Goal: Task Accomplishment & Management: Manage account settings

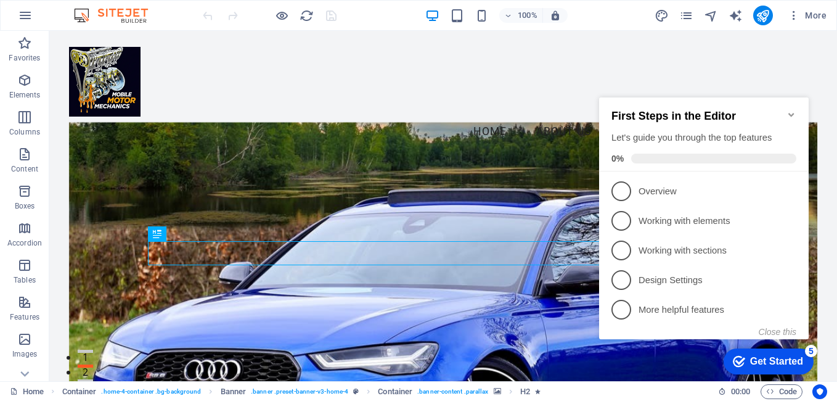
click at [790, 113] on icon "Minimize checklist" at bounding box center [791, 115] width 6 height 4
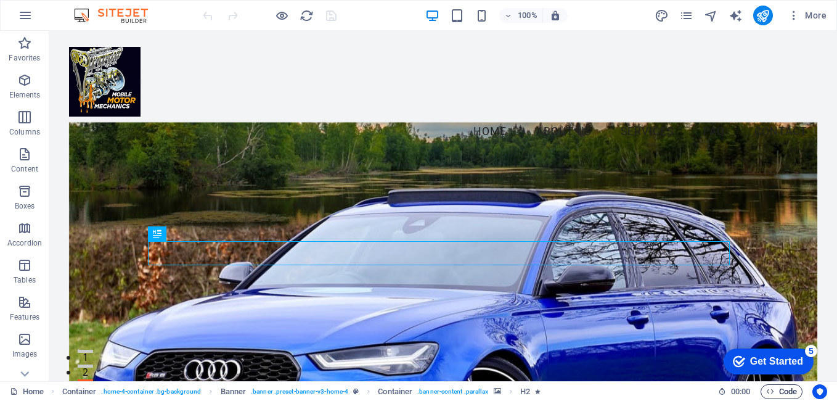
click at [788, 394] on span "Code" at bounding box center [781, 391] width 31 height 15
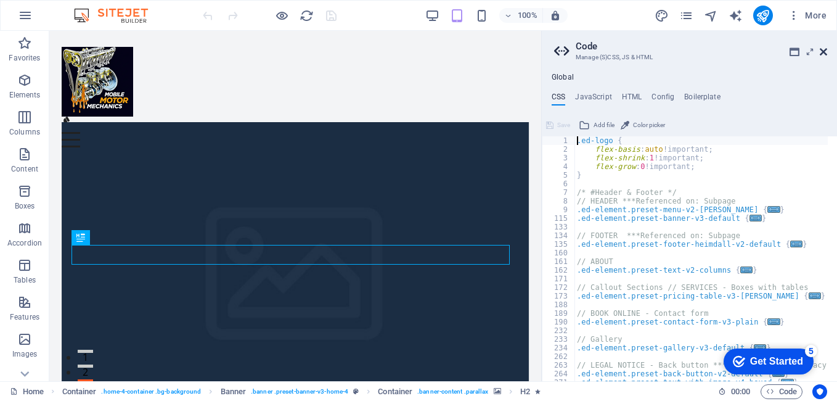
click at [825, 51] on icon at bounding box center [823, 52] width 7 height 10
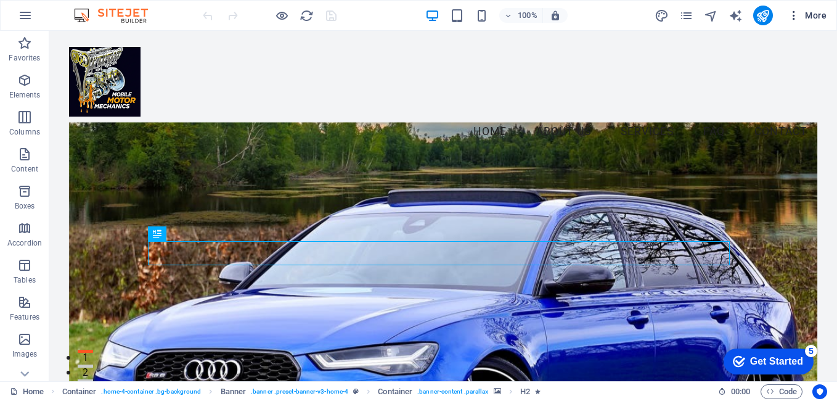
click at [814, 15] on span "More" at bounding box center [807, 15] width 39 height 12
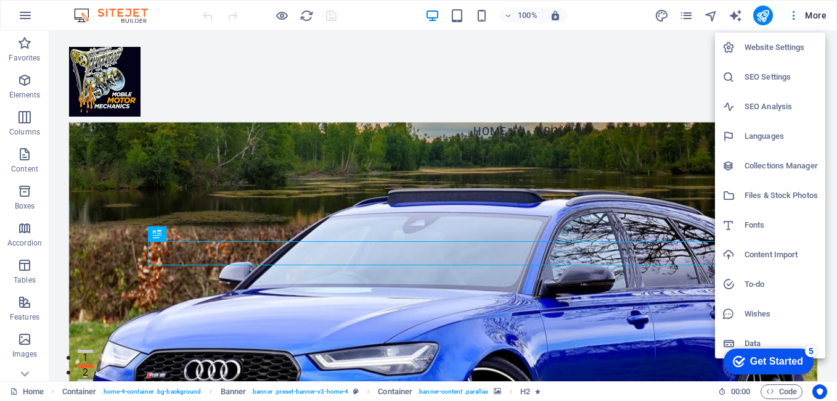
click at [773, 103] on h6 "SEO Analysis" at bounding box center [780, 106] width 73 height 15
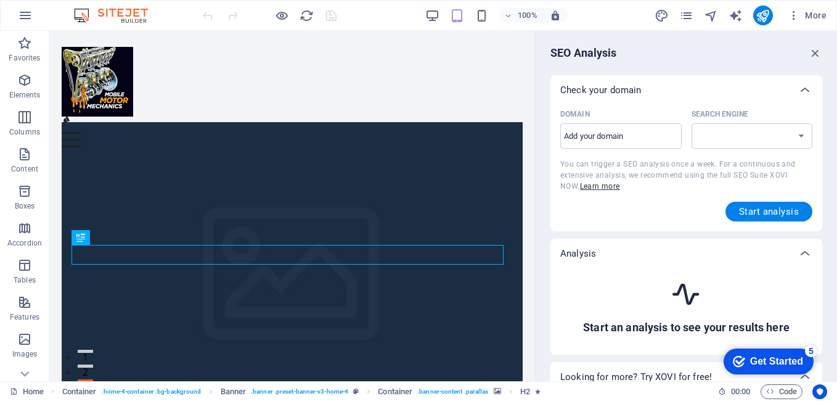
select select "[DOMAIN_NAME]"
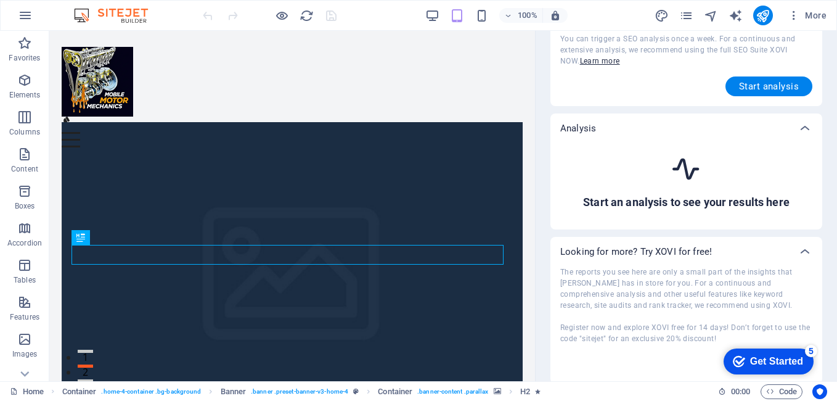
scroll to position [128, 0]
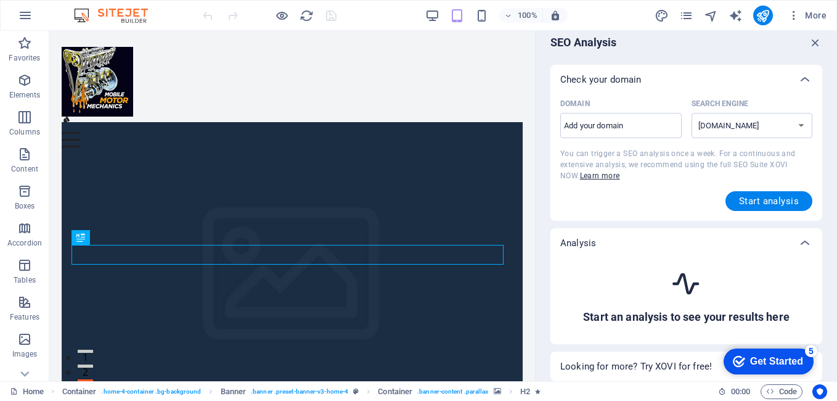
scroll to position [10, 0]
click at [806, 15] on span "More" at bounding box center [807, 15] width 39 height 12
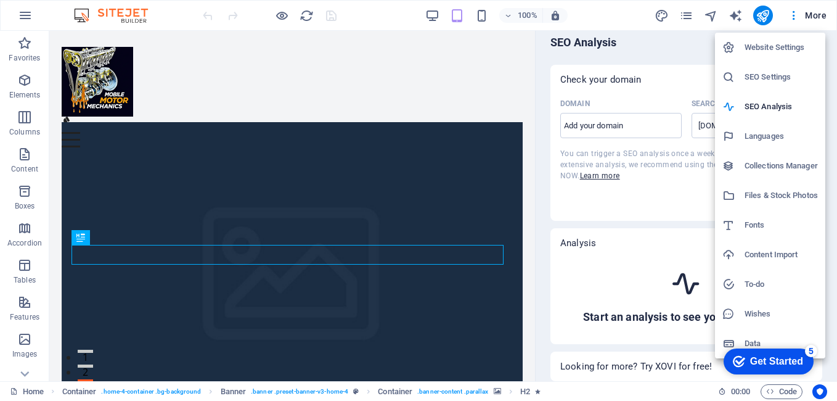
click at [778, 76] on h6 "SEO Settings" at bounding box center [780, 77] width 73 height 15
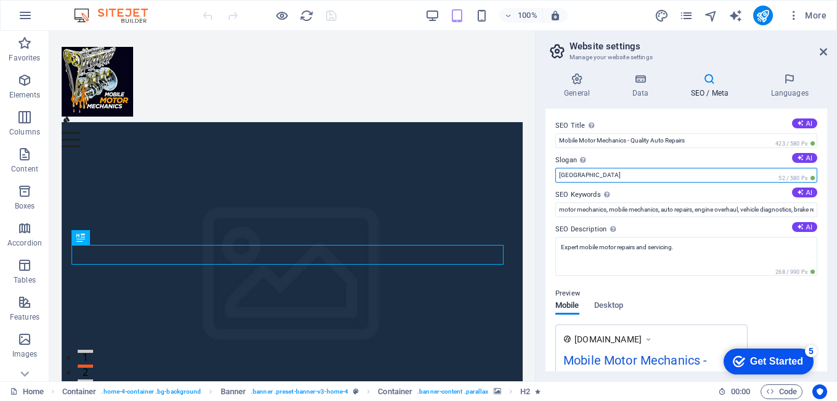
click at [580, 176] on input "[GEOGRAPHIC_DATA]" at bounding box center [686, 175] width 262 height 15
type input "B"
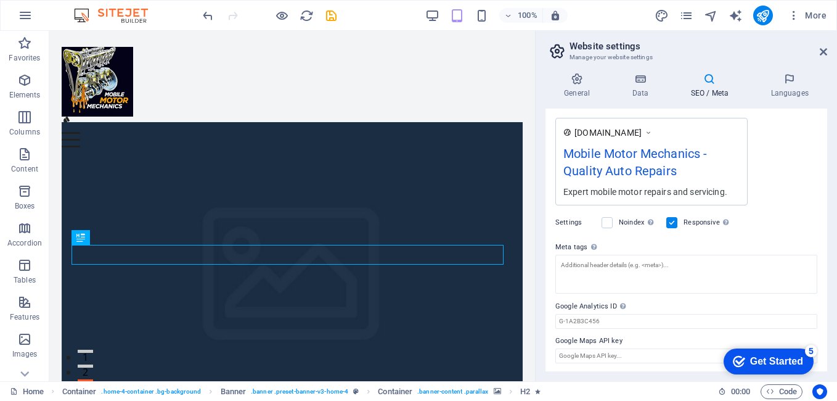
scroll to position [208, 0]
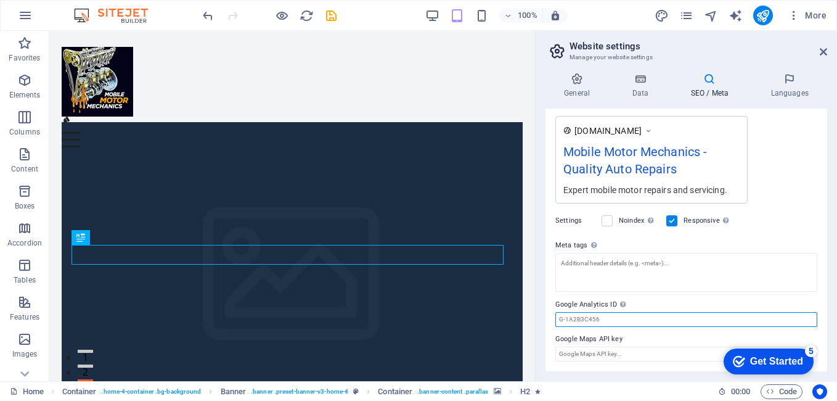
click at [618, 322] on input "Google Analytics ID Please only add the Google Analytics ID. We automatically i…" at bounding box center [686, 319] width 262 height 15
paste input "AW-17521303743"
type input "AW-17521303743"
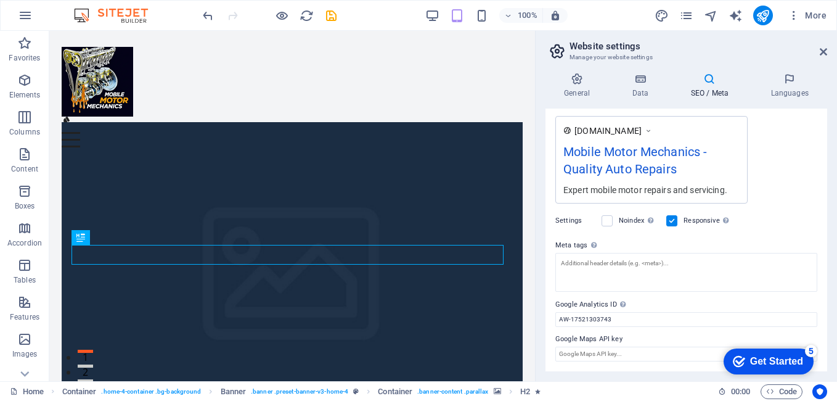
click at [541, 259] on div "General Data SEO / Meta Languages Website name [DOMAIN_NAME] Logo Drag files he…" at bounding box center [686, 222] width 301 height 318
click at [542, 203] on div "General Data SEO / Meta Languages Website name [DOMAIN_NAME] Logo Drag files he…" at bounding box center [686, 222] width 301 height 318
click at [823, 53] on icon at bounding box center [823, 52] width 7 height 10
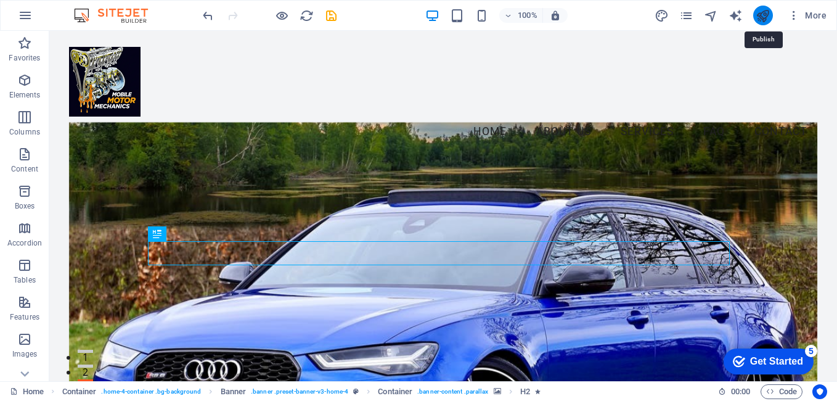
click at [765, 13] on icon "publish" at bounding box center [763, 16] width 14 height 14
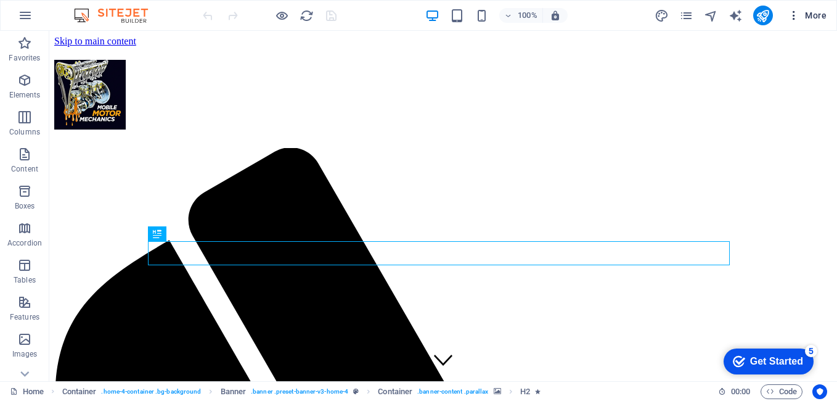
click at [817, 18] on span "More" at bounding box center [807, 15] width 39 height 12
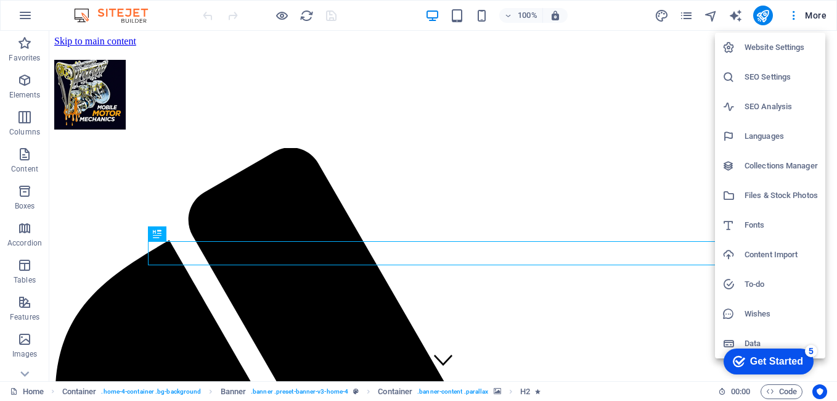
click at [781, 79] on h6 "SEO Settings" at bounding box center [780, 77] width 73 height 15
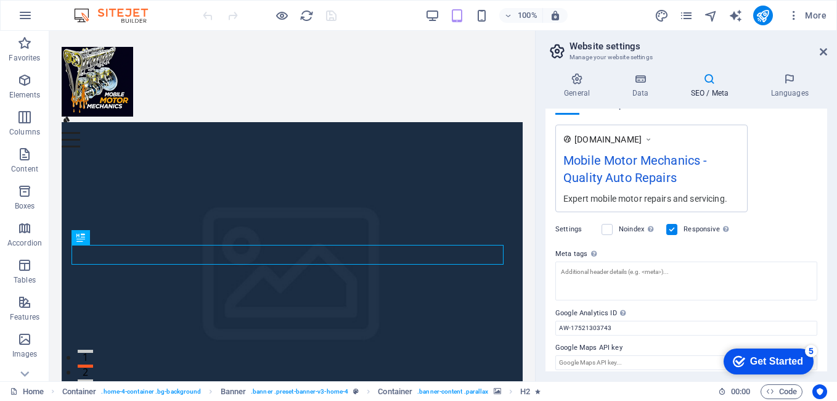
scroll to position [208, 0]
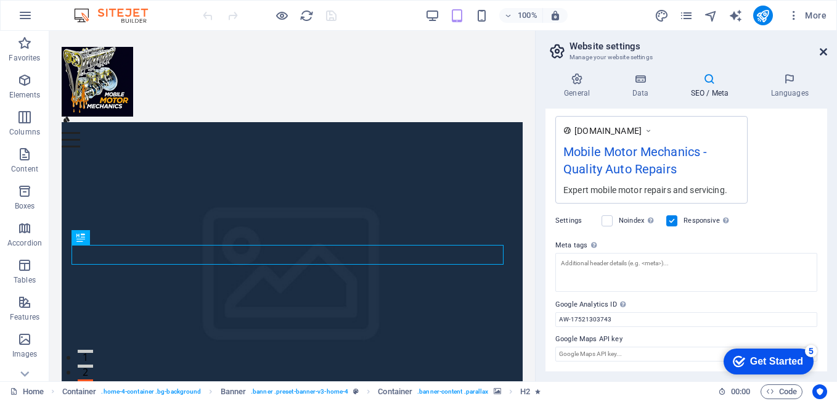
click at [825, 53] on icon at bounding box center [823, 52] width 7 height 10
